Goal: Information Seeking & Learning: Learn about a topic

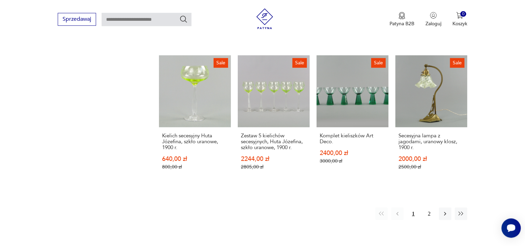
scroll to position [567, 0]
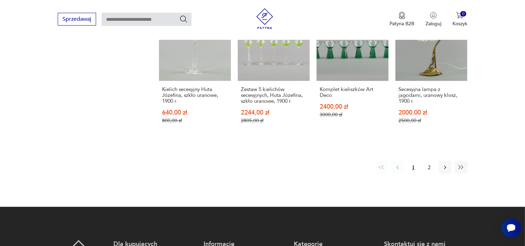
click at [421, 161] on div "1 2" at bounding box center [421, 167] width 92 height 12
click at [429, 165] on button "2" at bounding box center [429, 167] width 12 height 12
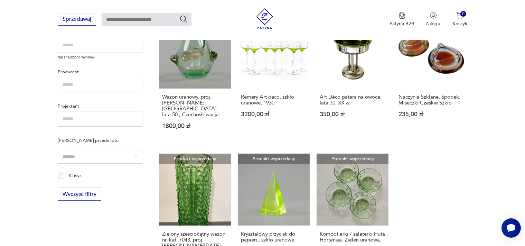
scroll to position [27, 0]
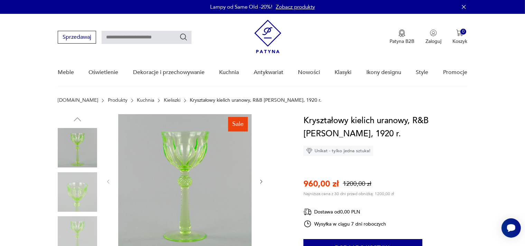
click at [173, 164] on img at bounding box center [184, 180] width 133 height 133
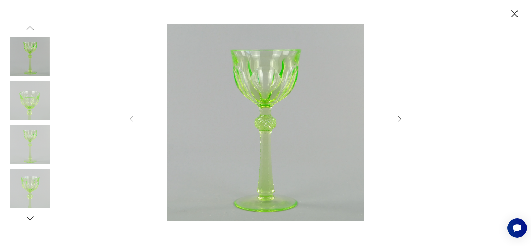
click at [400, 118] on icon "button" at bounding box center [399, 119] width 3 height 6
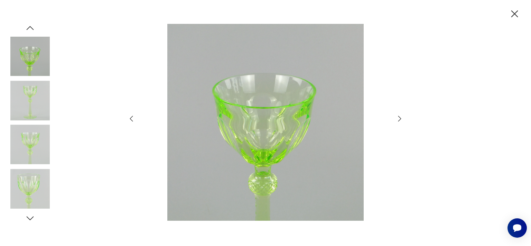
click at [400, 118] on icon "button" at bounding box center [399, 119] width 3 height 6
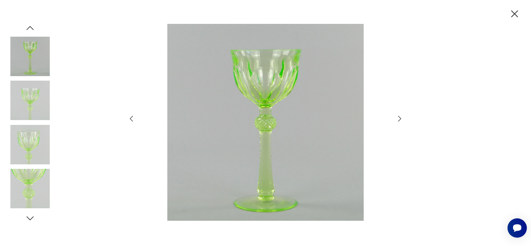
click at [400, 118] on icon "button" at bounding box center [399, 119] width 3 height 6
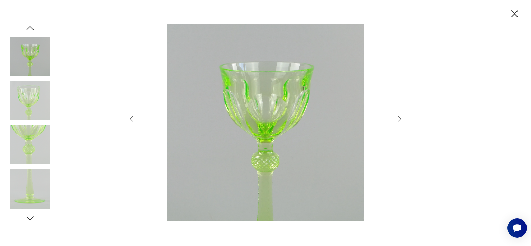
click at [400, 118] on icon "button" at bounding box center [399, 119] width 3 height 6
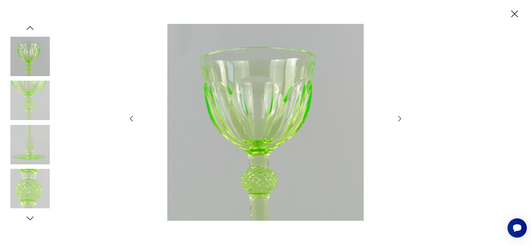
click at [400, 118] on icon "button" at bounding box center [399, 119] width 3 height 6
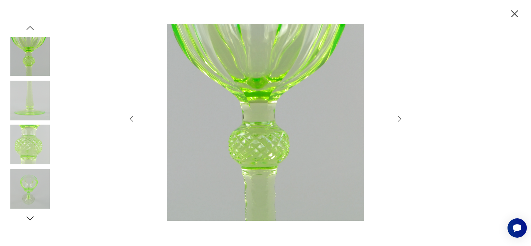
click at [400, 118] on icon "button" at bounding box center [399, 119] width 3 height 6
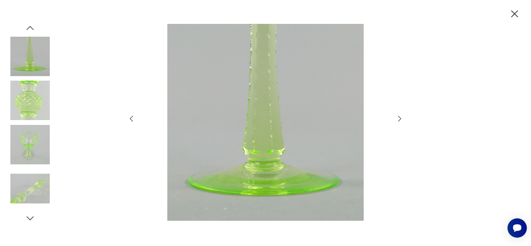
click at [400, 118] on icon "button" at bounding box center [399, 119] width 3 height 6
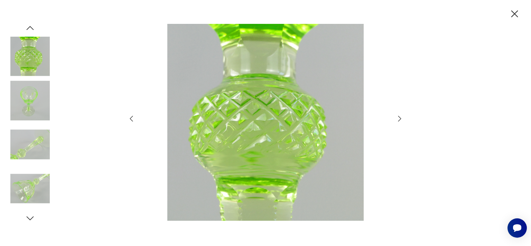
click at [400, 118] on icon "button" at bounding box center [399, 119] width 3 height 6
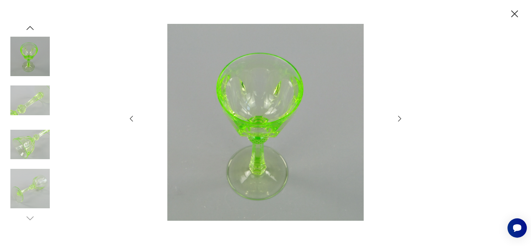
click at [400, 118] on icon "button" at bounding box center [399, 119] width 3 height 6
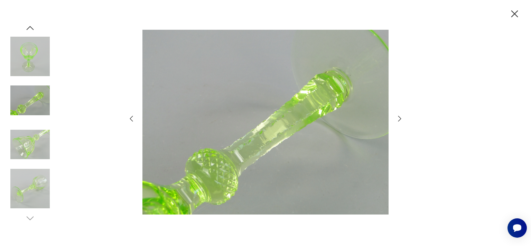
click at [400, 118] on icon "button" at bounding box center [399, 119] width 3 height 6
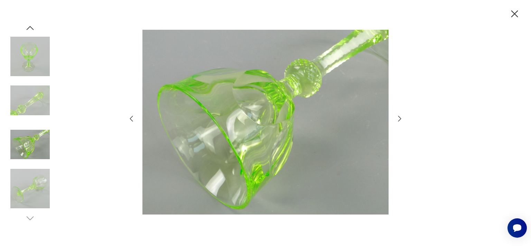
click at [400, 118] on icon "button" at bounding box center [399, 119] width 3 height 6
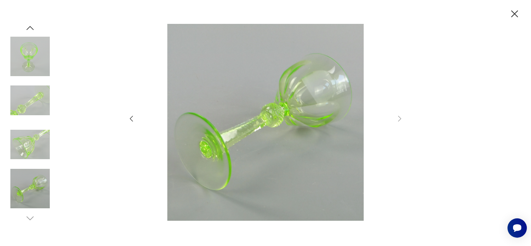
click at [509, 11] on icon "button" at bounding box center [514, 14] width 12 height 12
